Goal: Browse casually: Explore the website without a specific task or goal

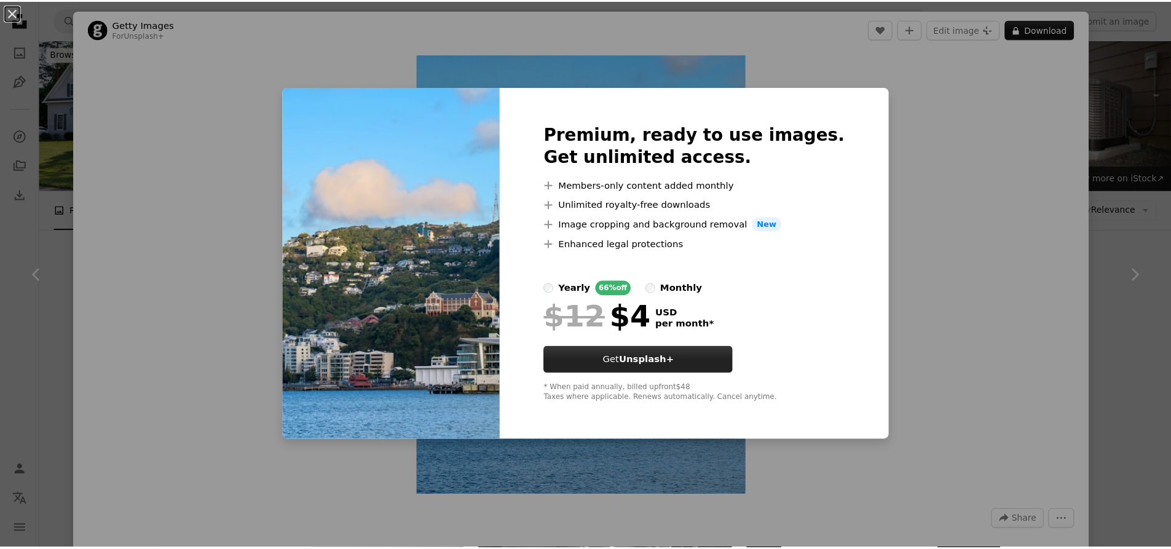
scroll to position [4548, 0]
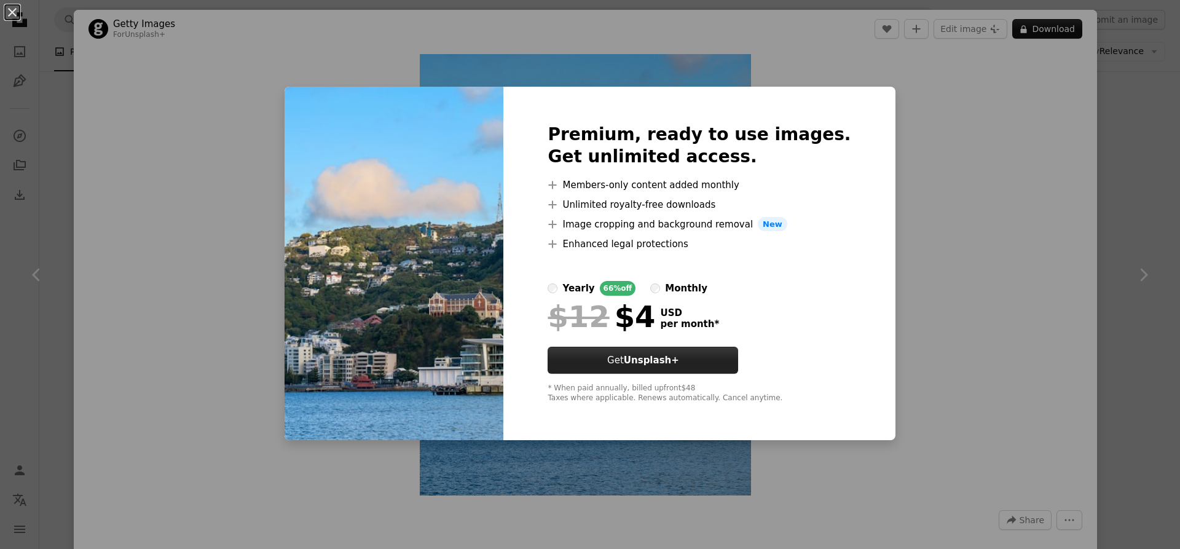
click at [659, 363] on strong "Unsplash+" at bounding box center [651, 360] width 55 height 11
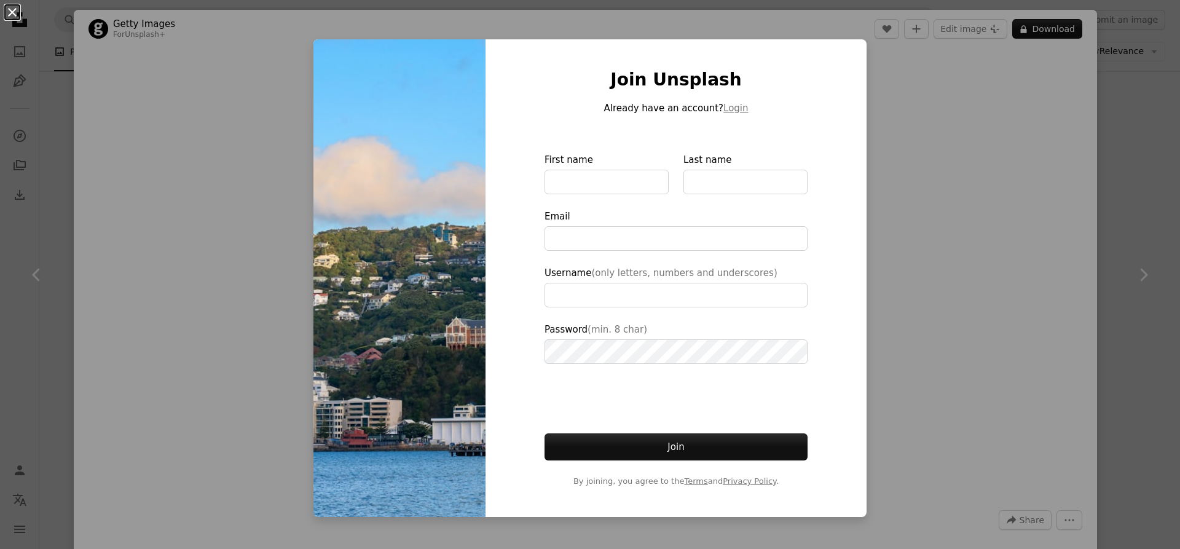
click at [14, 9] on button "An X shape" at bounding box center [12, 12] width 15 height 15
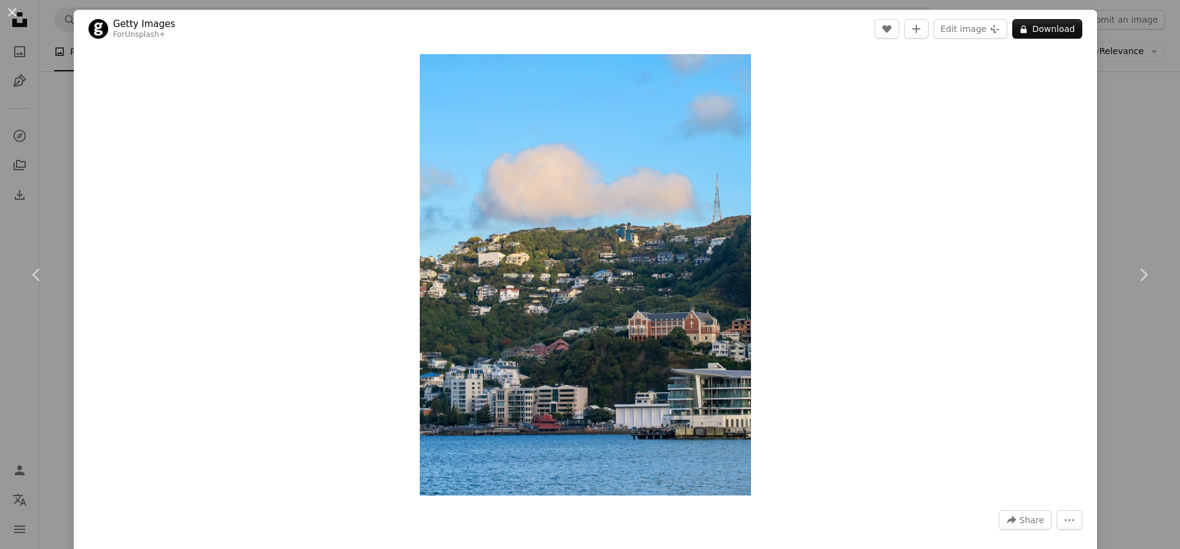
click at [14, 9] on button "An X shape" at bounding box center [12, 12] width 15 height 15
click at [12, 9] on icon "Unsplash logo Unsplash Home" at bounding box center [19, 19] width 25 height 25
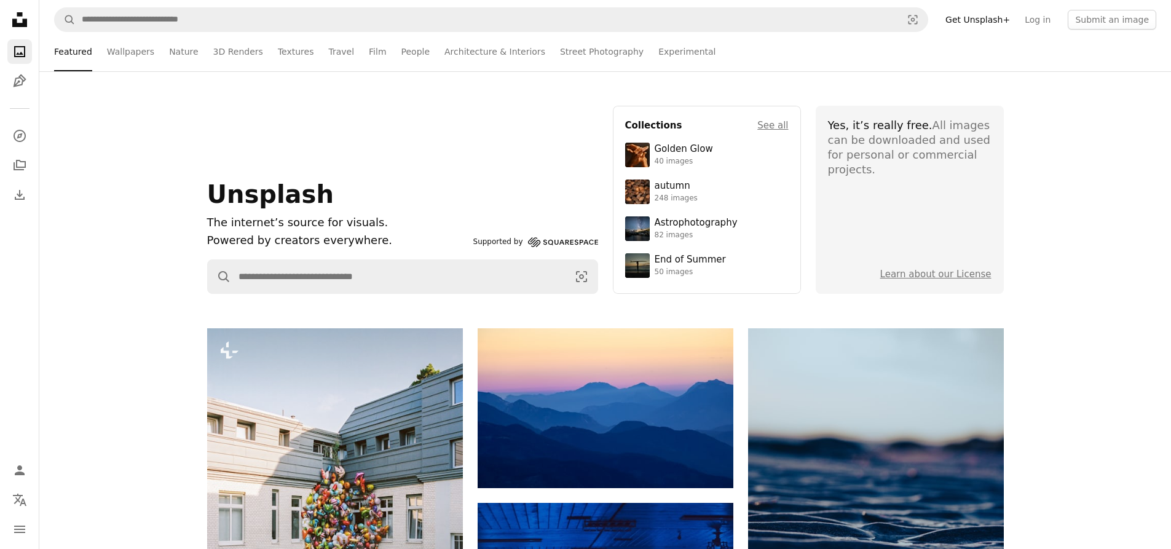
click at [9, 9] on icon "Unsplash logo Unsplash Home" at bounding box center [19, 19] width 25 height 25
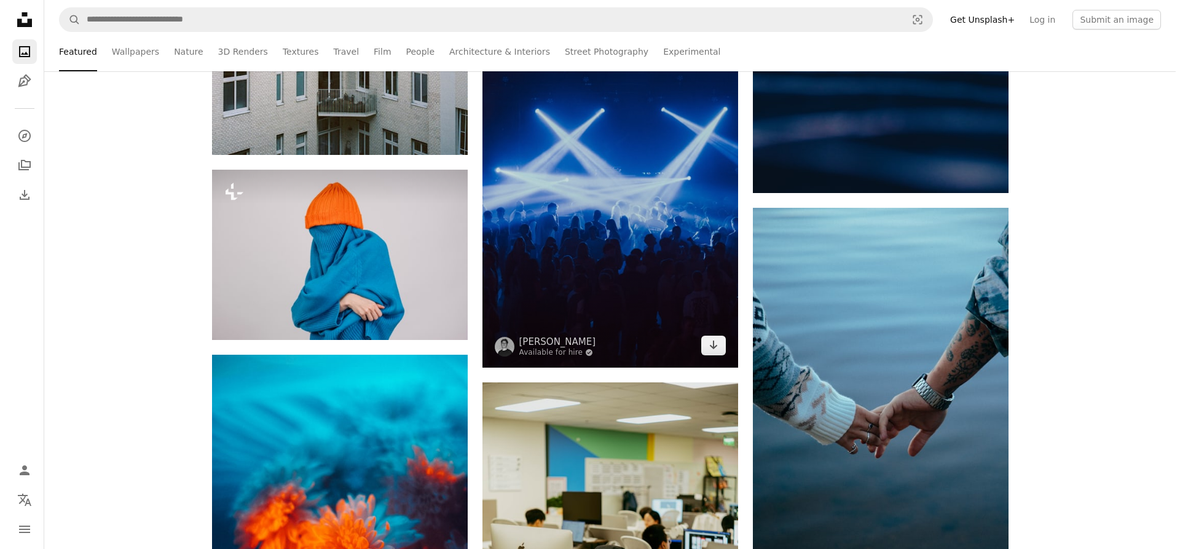
scroll to position [615, 0]
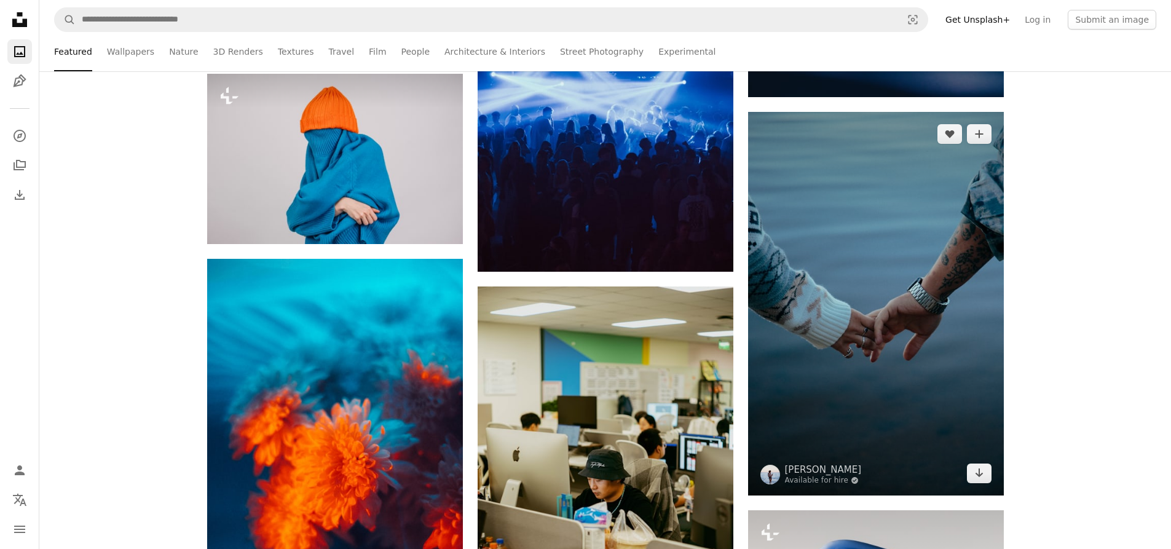
click at [882, 213] on img at bounding box center [876, 303] width 256 height 383
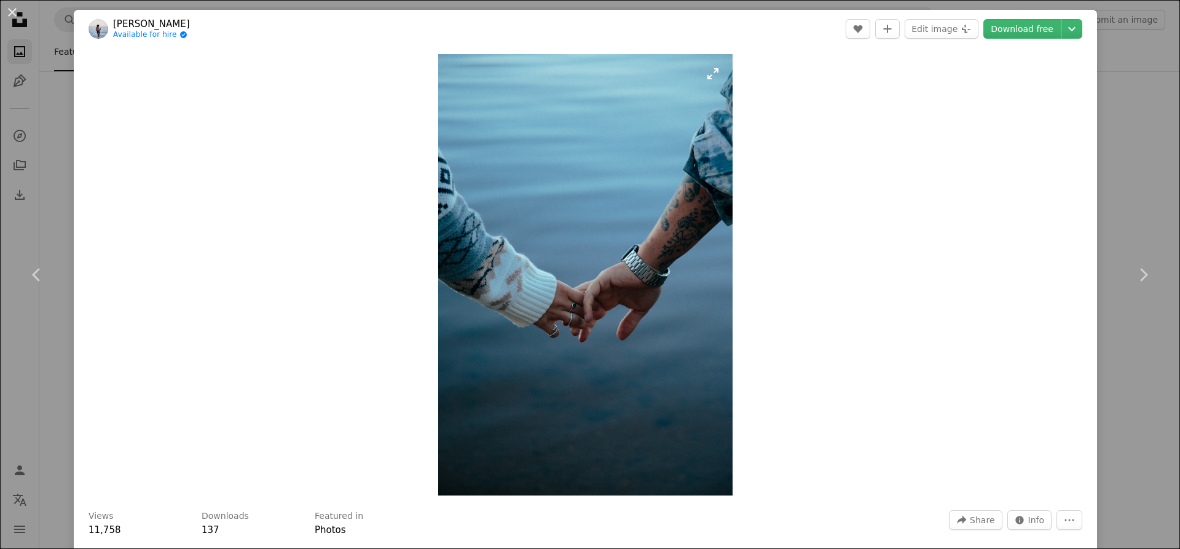
click at [662, 255] on img "Zoom in on this image" at bounding box center [585, 274] width 294 height 441
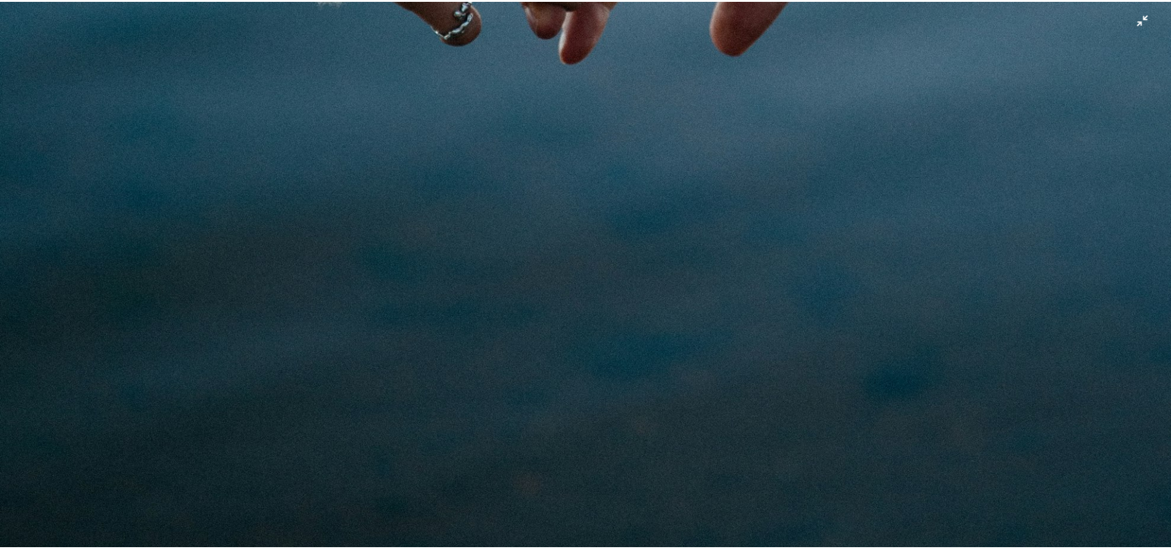
scroll to position [1194, 0]
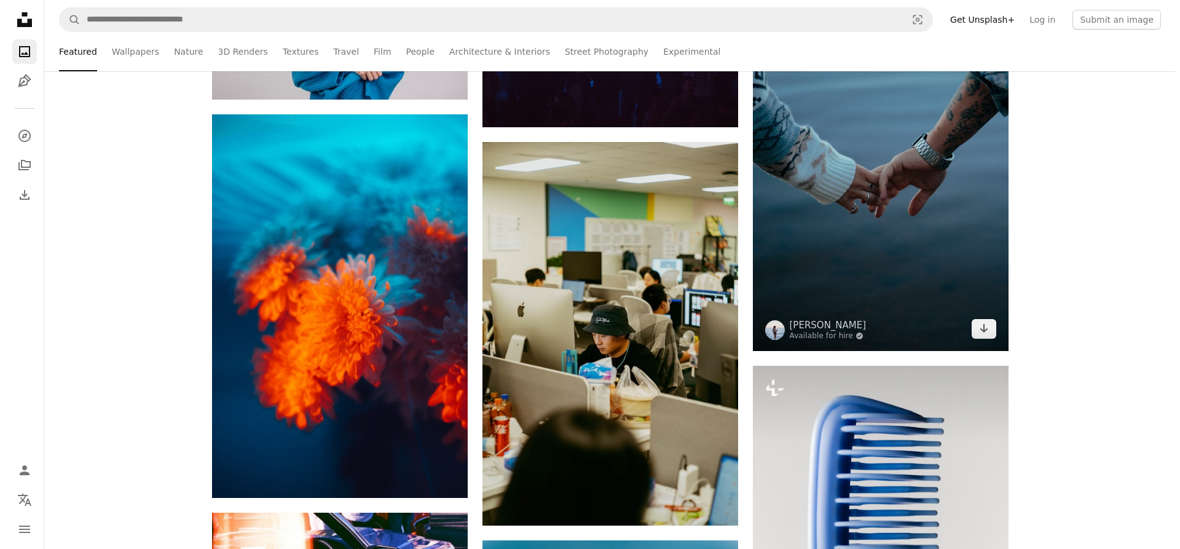
scroll to position [737, 0]
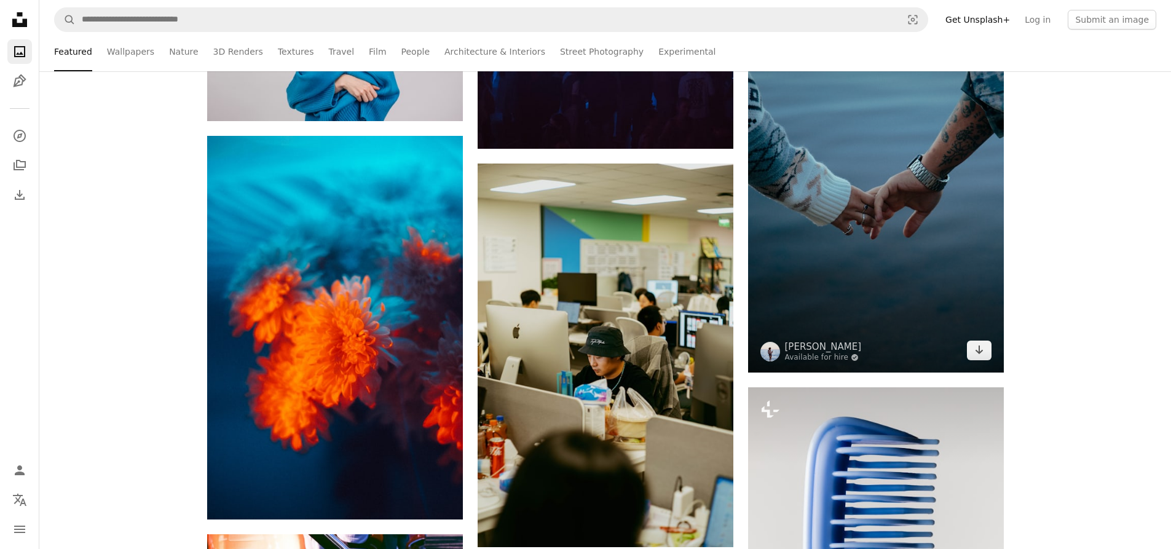
click at [831, 293] on img at bounding box center [876, 180] width 256 height 383
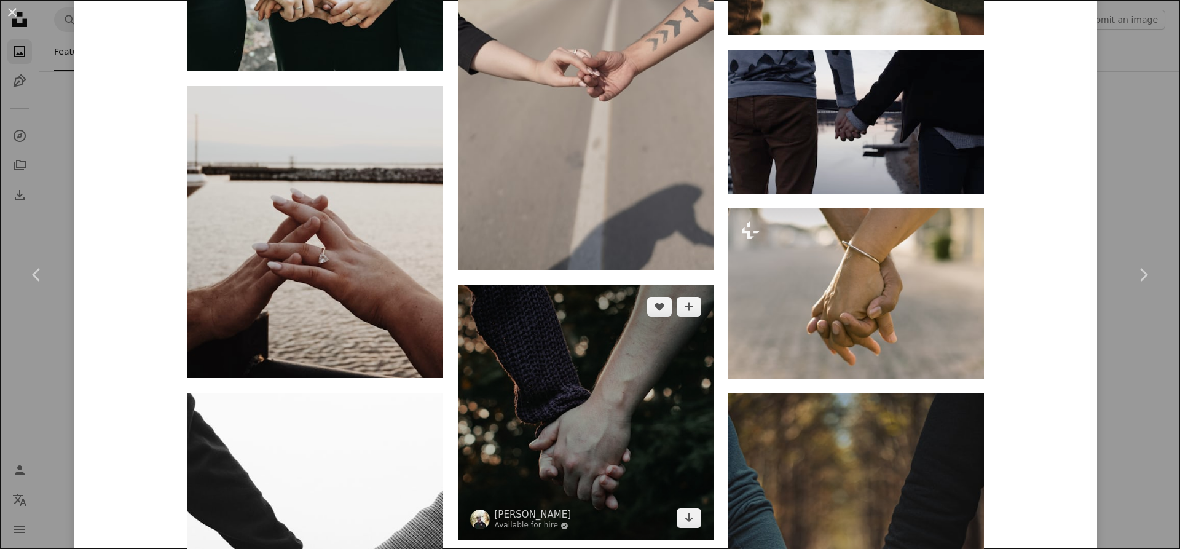
scroll to position [2212, 0]
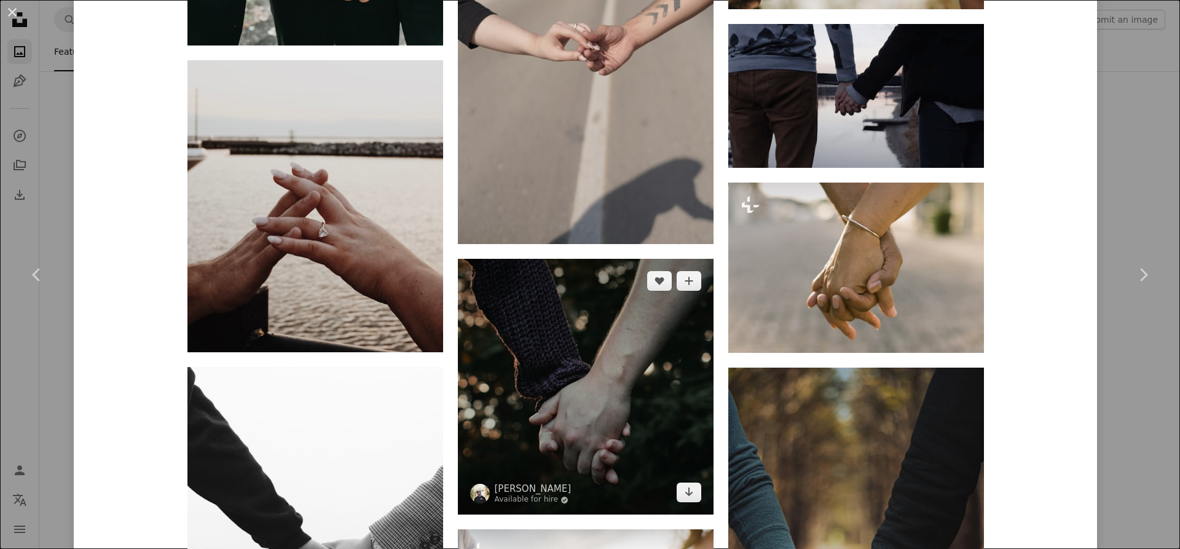
click at [608, 395] on img at bounding box center [586, 387] width 256 height 256
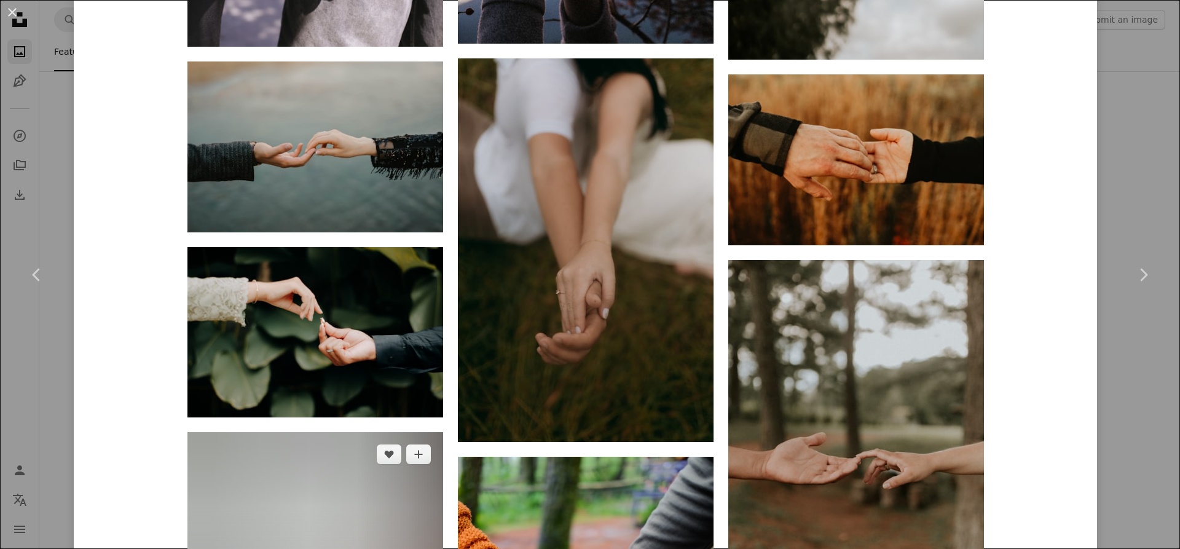
scroll to position [7536, 0]
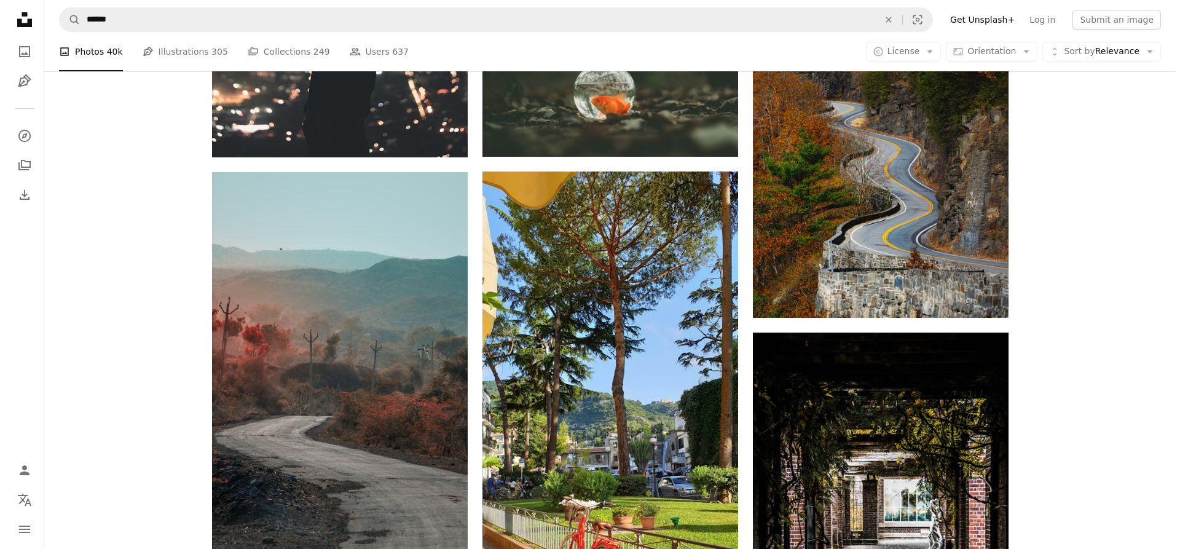
scroll to position [4548, 0]
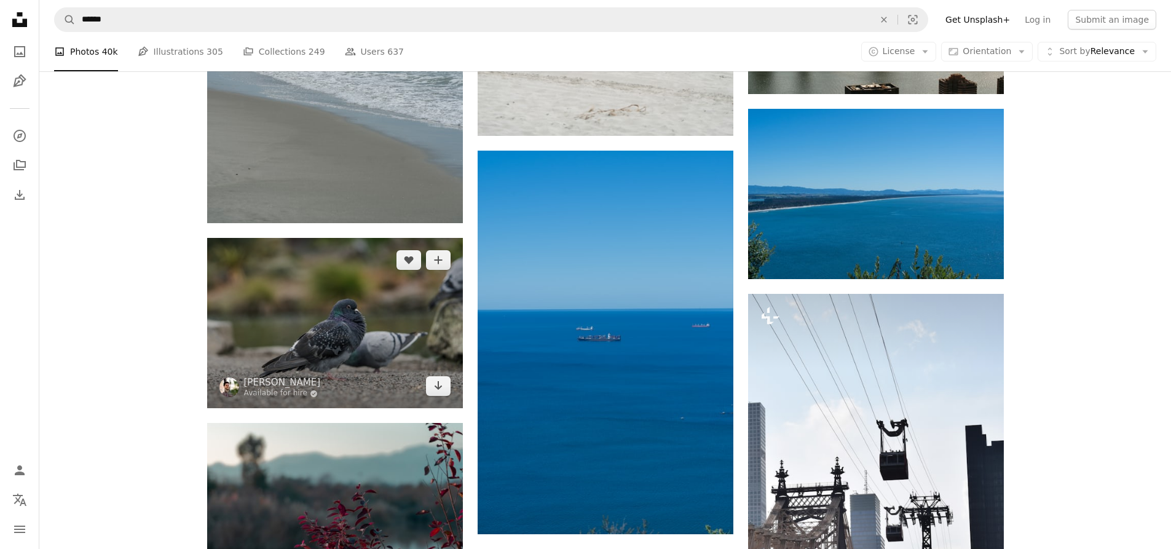
click at [344, 313] on img at bounding box center [335, 323] width 256 height 170
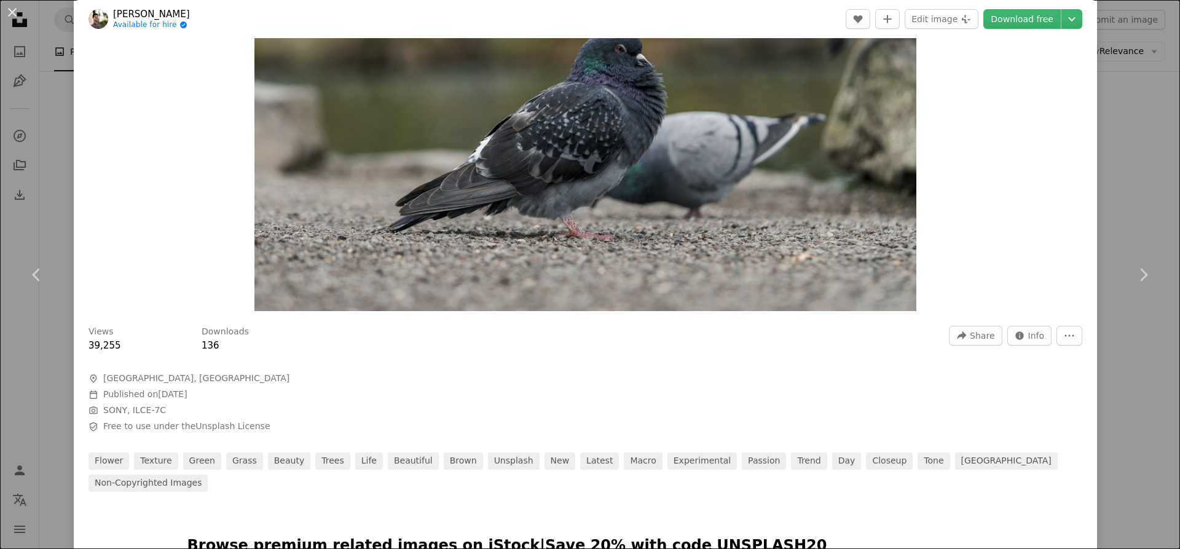
scroll to position [262, 0]
